Goal: Obtain resource: Obtain resource

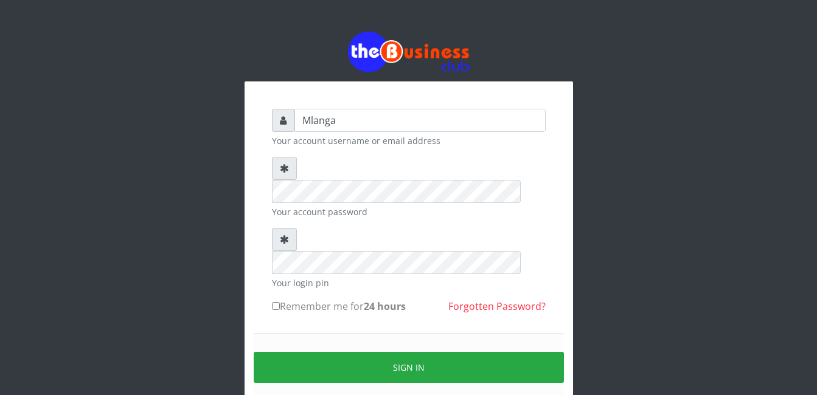
click at [170, 226] on div "Mlanga Your account username or email address Your account password Your login …" at bounding box center [408, 242] width 693 height 484
click at [221, 245] on div "Mlanga Your account username or email address Your account password Your login …" at bounding box center [408, 242] width 693 height 484
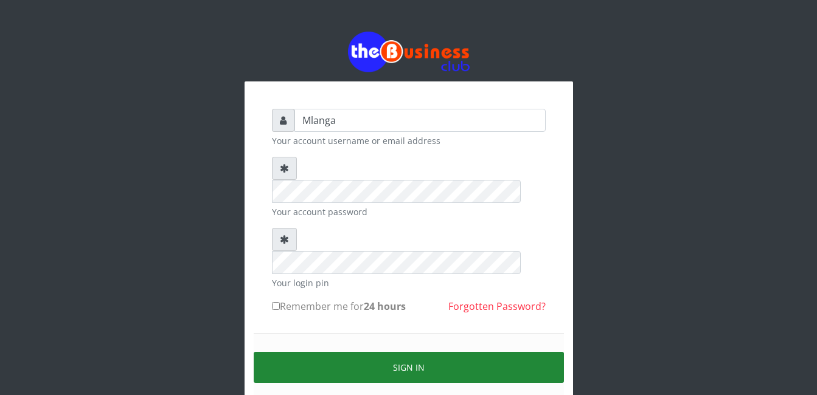
click at [415, 352] on button "Sign in" at bounding box center [409, 367] width 310 height 31
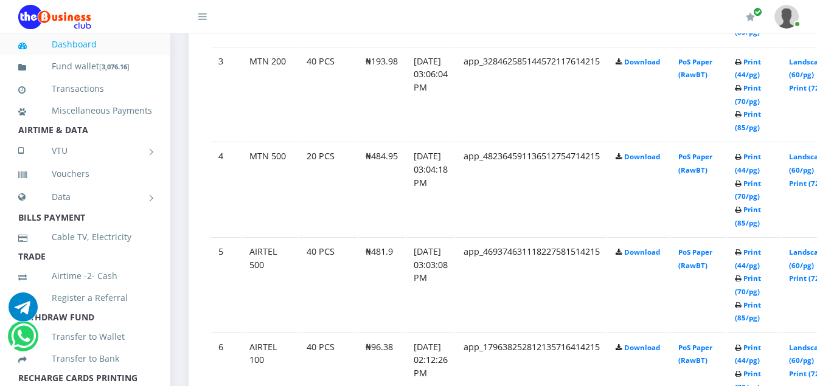
scroll to position [900, 0]
click at [761, 254] on link "Print (44/pg)" at bounding box center [748, 258] width 26 height 23
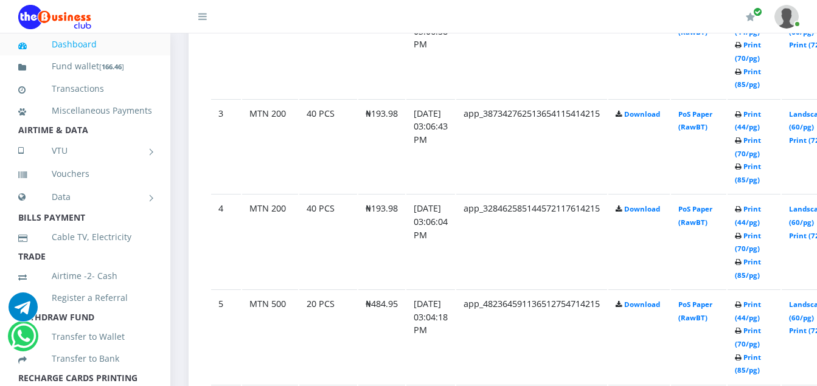
scroll to position [900, 0]
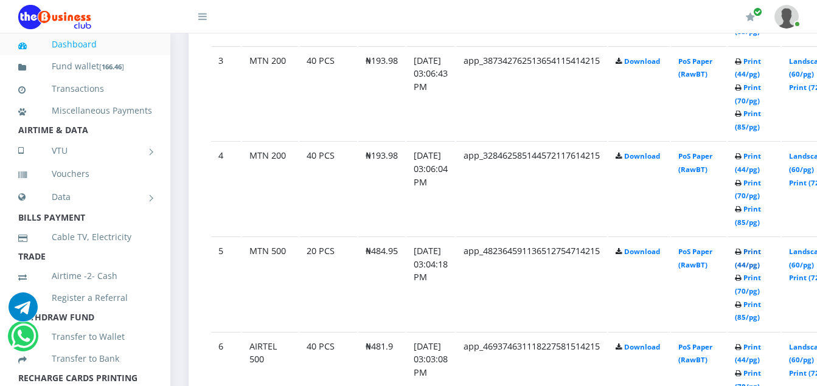
click at [761, 255] on link "Print (44/pg)" at bounding box center [748, 258] width 26 height 23
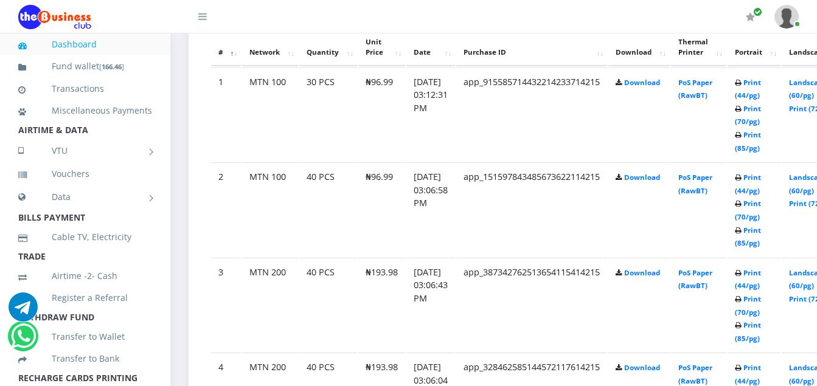
scroll to position [681, 0]
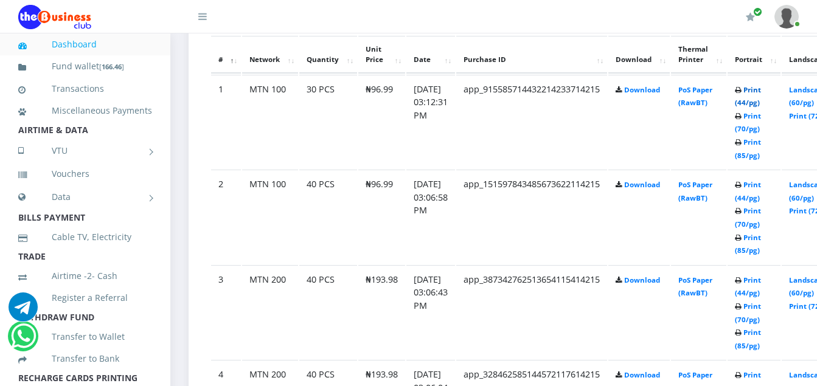
click at [761, 91] on link "Print (44/pg)" at bounding box center [748, 96] width 26 height 23
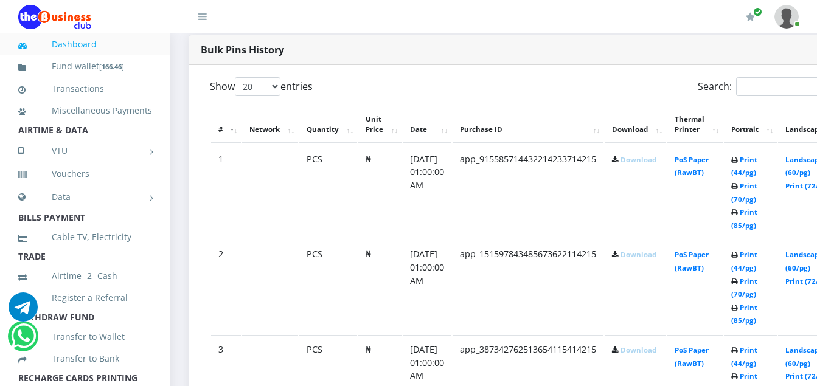
scroll to position [608, 0]
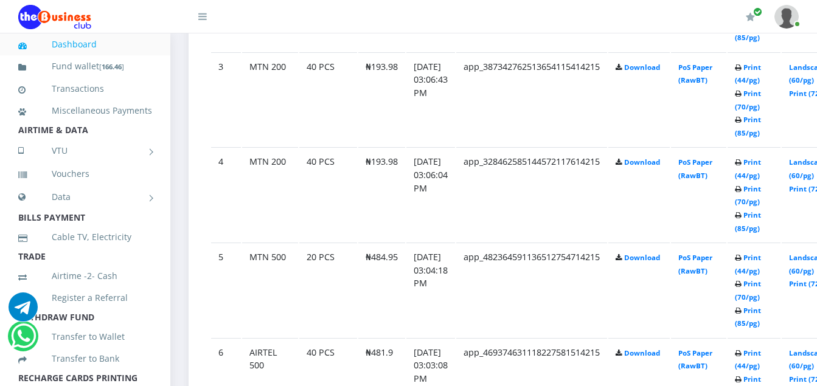
scroll to position [899, 0]
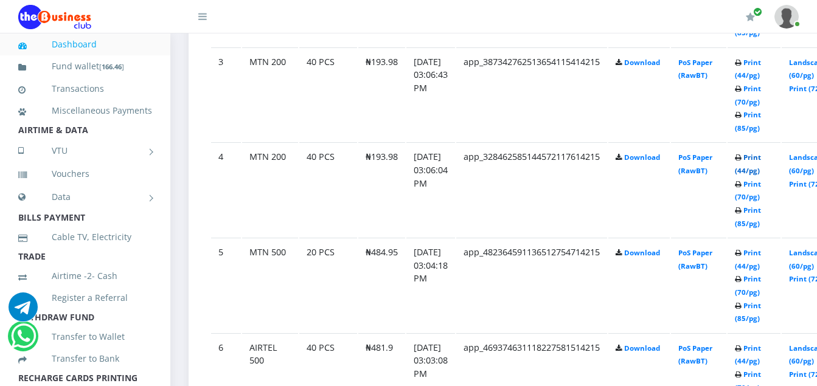
click at [761, 160] on link "Print (44/pg)" at bounding box center [748, 164] width 26 height 23
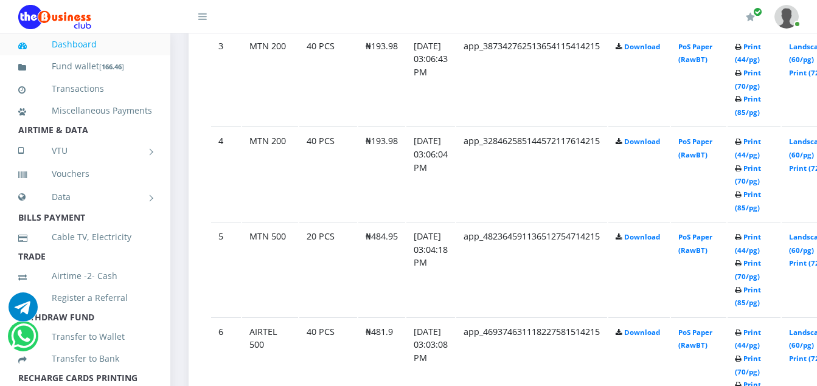
scroll to position [899, 0]
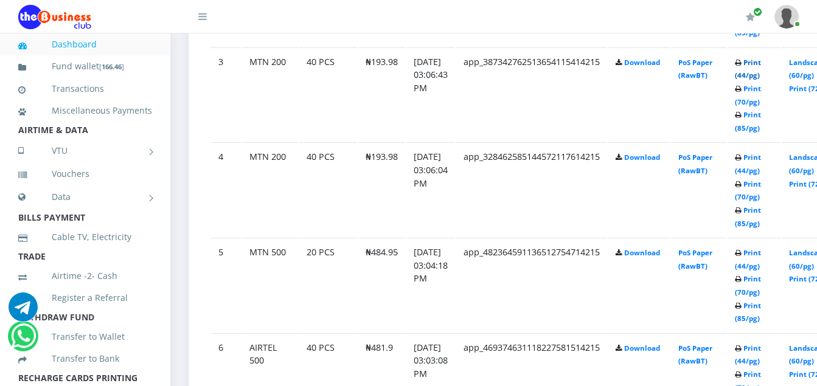
click at [761, 64] on link "Print (44/pg)" at bounding box center [748, 69] width 26 height 23
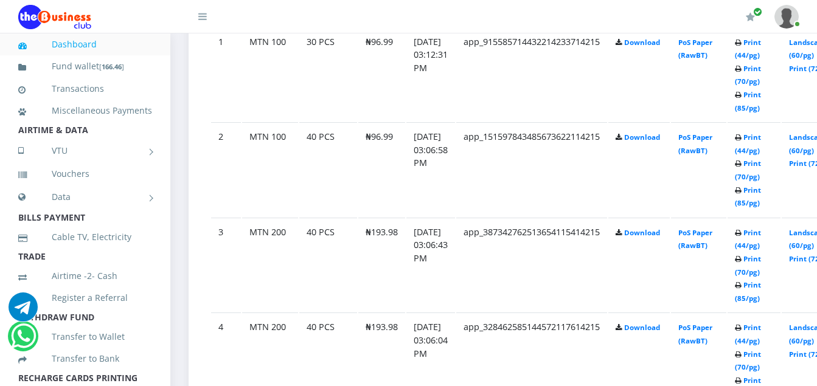
scroll to position [704, 0]
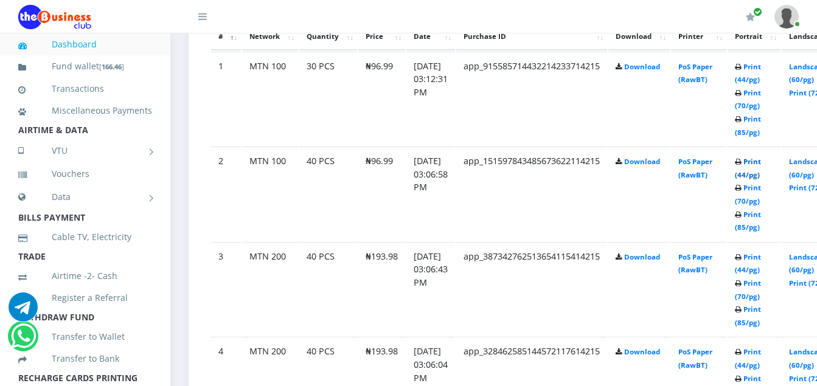
click at [761, 162] on link "Print (44/pg)" at bounding box center [748, 168] width 26 height 23
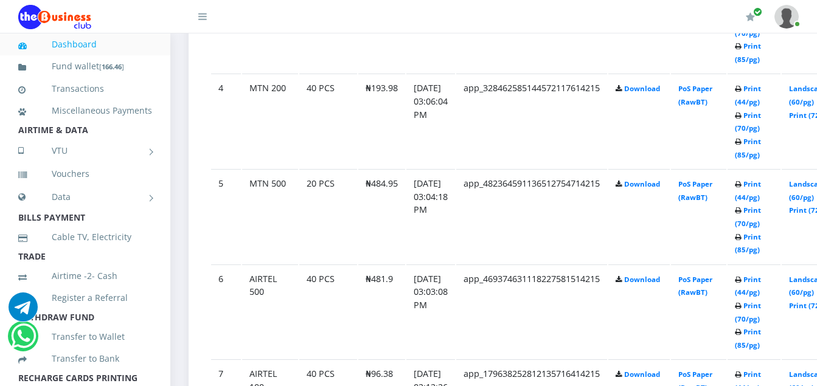
scroll to position [972, 0]
